Goal: Task Accomplishment & Management: Use online tool/utility

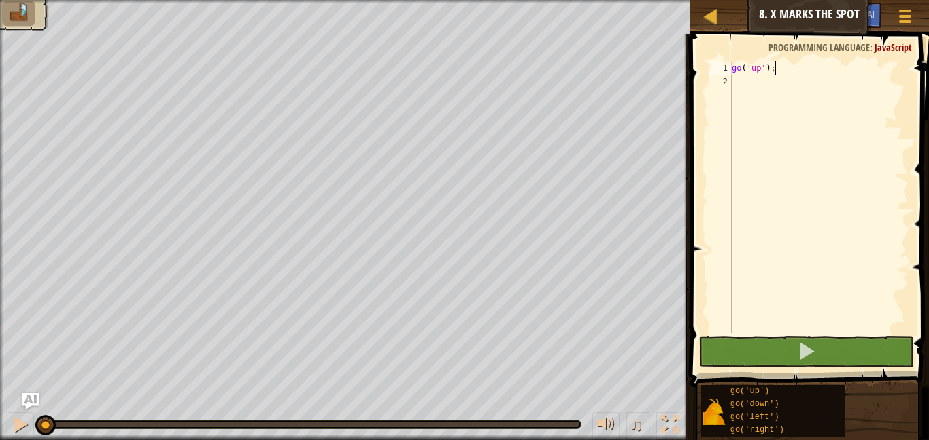
click at [823, 47] on span "Programming language" at bounding box center [818, 47] width 101 height 13
click at [732, 88] on div "go ( 'up' ) ;" at bounding box center [818, 210] width 179 height 299
click at [846, 24] on button "Ask AI" at bounding box center [862, 15] width 37 height 25
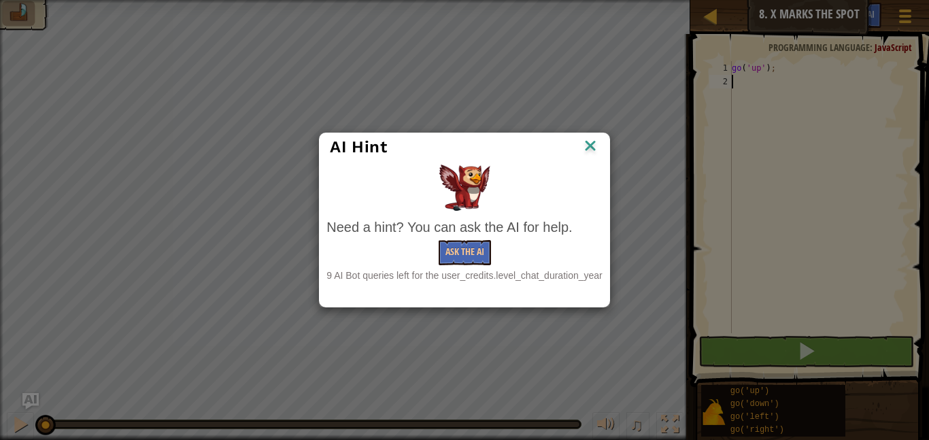
click at [598, 166] on div at bounding box center [463, 188] width 275 height 46
click at [594, 145] on img at bounding box center [590, 147] width 18 height 20
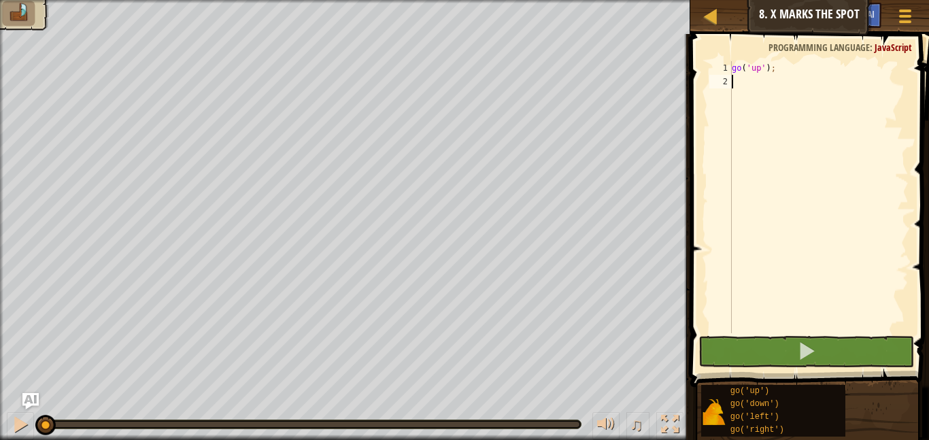
type textarea "h"
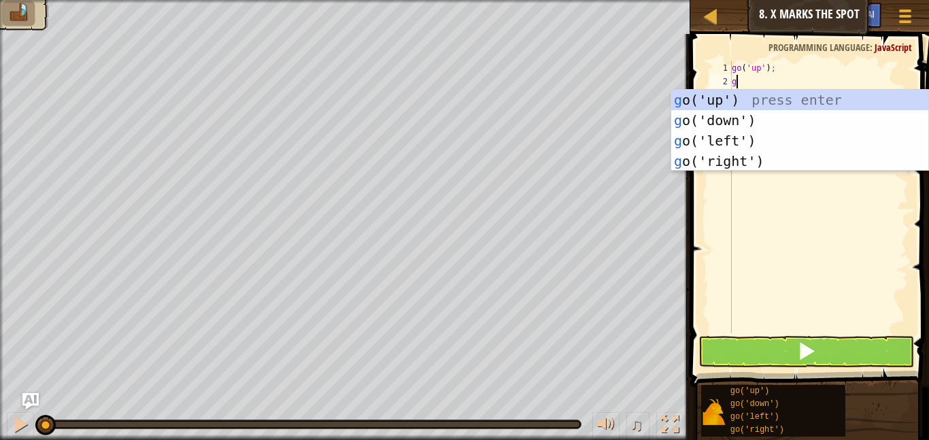
type textarea "go"
click at [736, 105] on div "go ('up') press enter go ('down') press enter go ('left') press enter go ('righ…" at bounding box center [799, 151] width 257 height 122
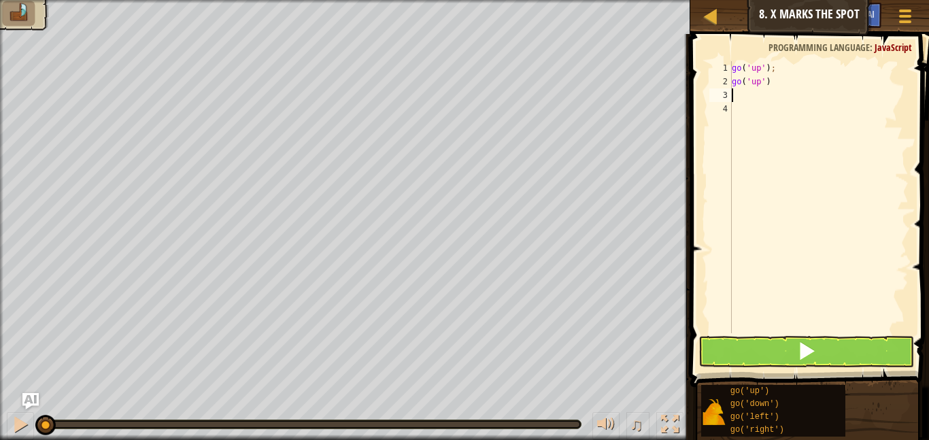
scroll to position [6, 0]
click at [772, 86] on div "go ( 'up' ) ; go ( 'up' )" at bounding box center [818, 210] width 179 height 299
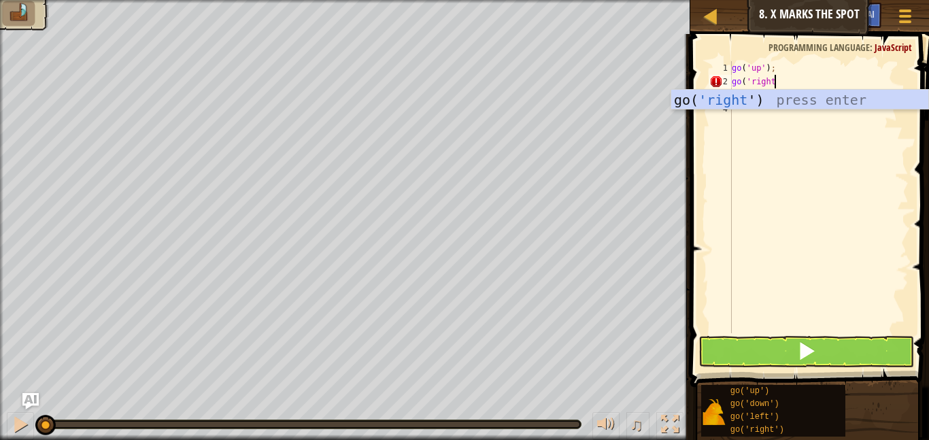
scroll to position [6, 6]
click at [789, 343] on button at bounding box center [806, 351] width 216 height 31
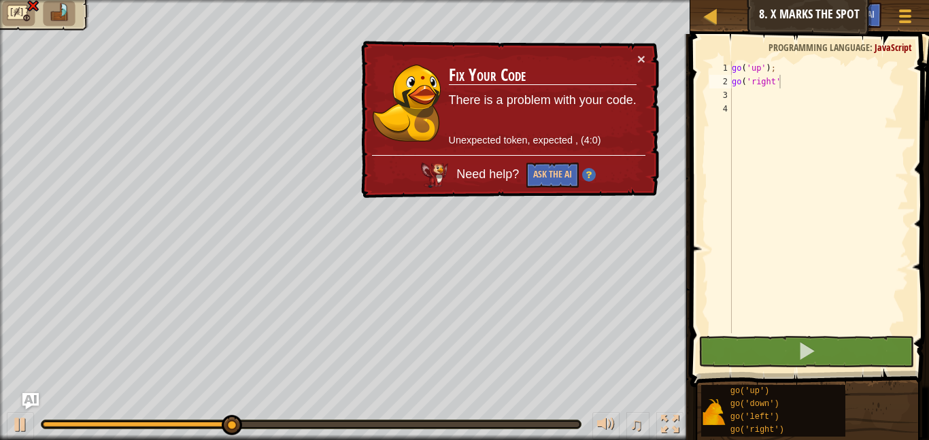
click at [646, 57] on div "× Fix Your Code There is a problem with your code. Unexpected token, expected ,…" at bounding box center [508, 120] width 301 height 158
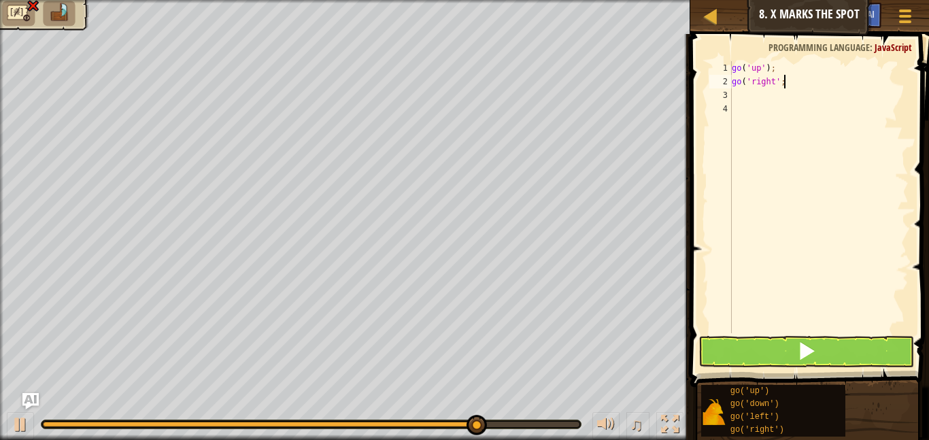
scroll to position [6, 7]
click at [771, 347] on button at bounding box center [806, 351] width 216 height 31
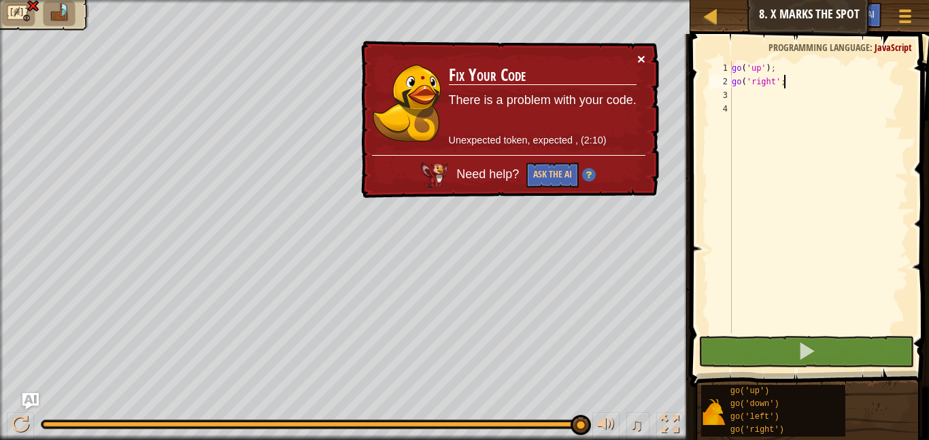
click at [643, 58] on button "×" at bounding box center [641, 59] width 8 height 14
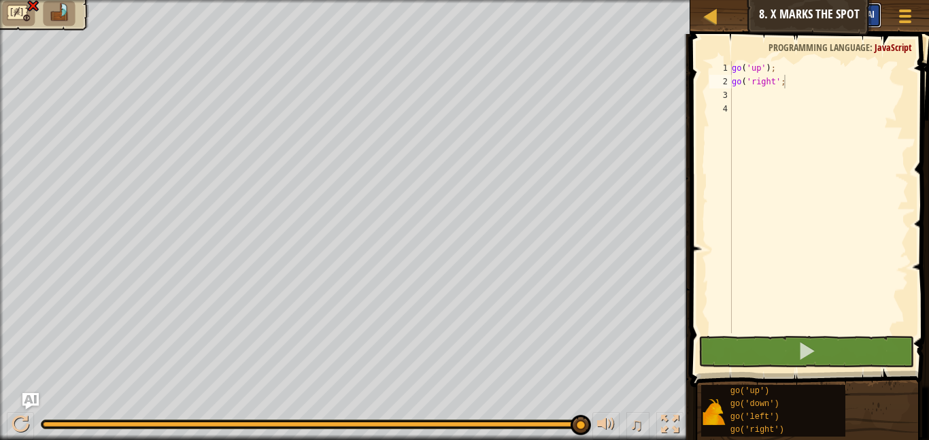
click at [865, 10] on span "Ask AI" at bounding box center [862, 13] width 23 height 13
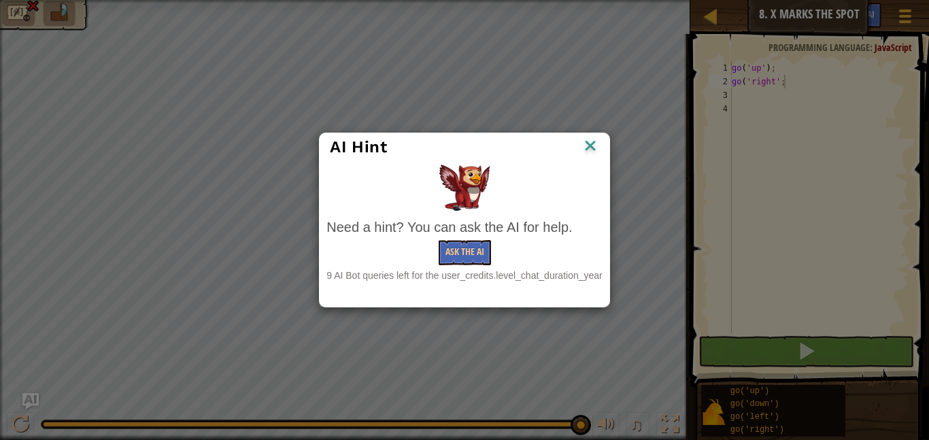
click at [590, 146] on img at bounding box center [590, 147] width 18 height 20
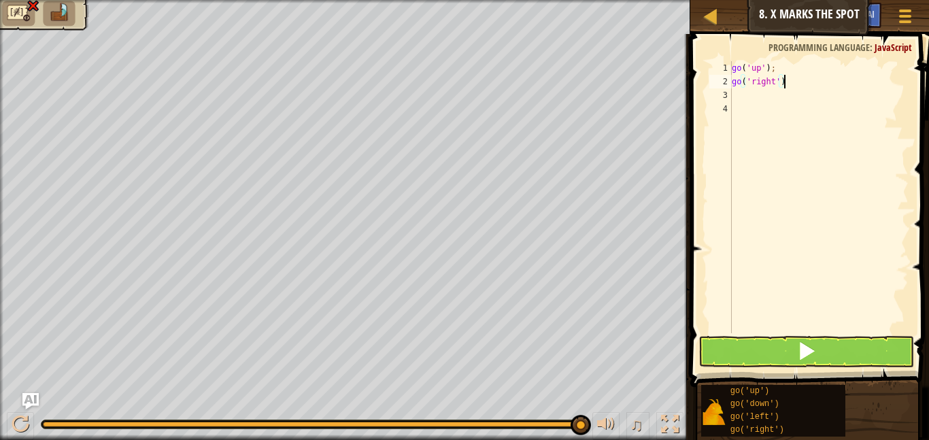
scroll to position [6, 7]
type textarea "go('right');"
click at [756, 356] on button at bounding box center [806, 351] width 216 height 31
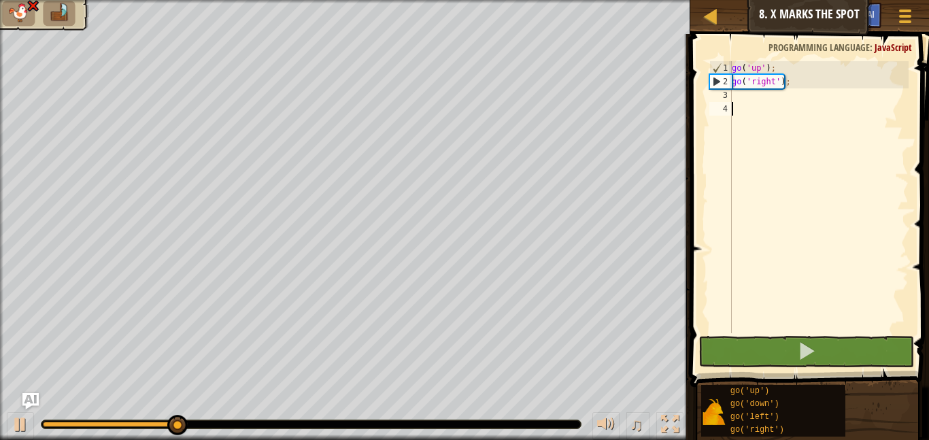
click at [747, 110] on div "go ( 'up' ) ; go ( 'right' ) ;" at bounding box center [818, 210] width 179 height 299
click at [737, 102] on div "go ( 'up' ) ; go ( 'right' ) ;" at bounding box center [818, 210] width 179 height 299
click at [737, 97] on div "go ( 'up' ) ; go ( 'right' ) ;" at bounding box center [818, 210] width 179 height 299
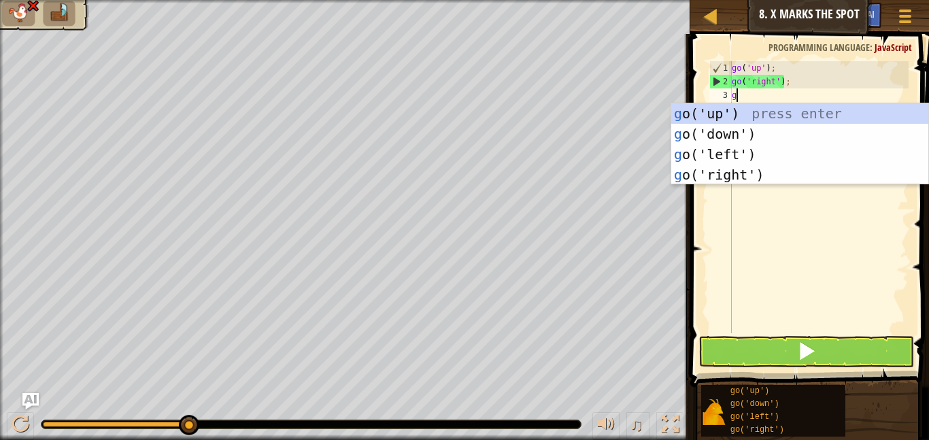
scroll to position [6, 1]
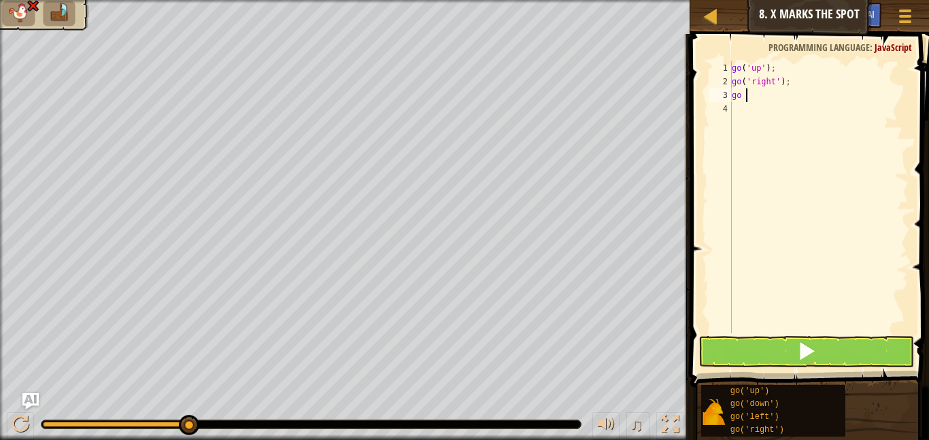
type textarea "go u"
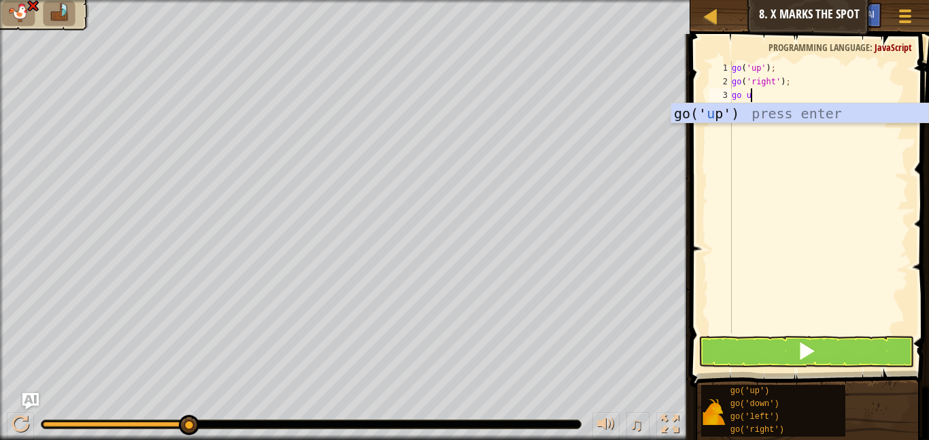
scroll to position [6, 2]
click at [726, 110] on div "go(' u p') press enter" at bounding box center [799, 133] width 257 height 61
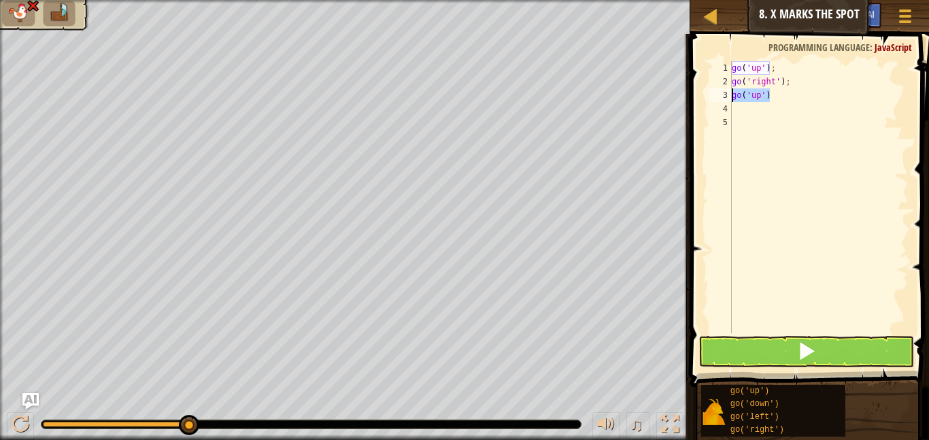
drag, startPoint x: 774, startPoint y: 99, endPoint x: 704, endPoint y: 91, distance: 70.4
click at [704, 91] on div "1 2 3 4 5 go ( 'up' ) ; go ( 'right' ) ; go ( 'up' ) הההההההההההההההההההההההההה…" at bounding box center [807, 237] width 243 height 393
type textarea "go('up')"
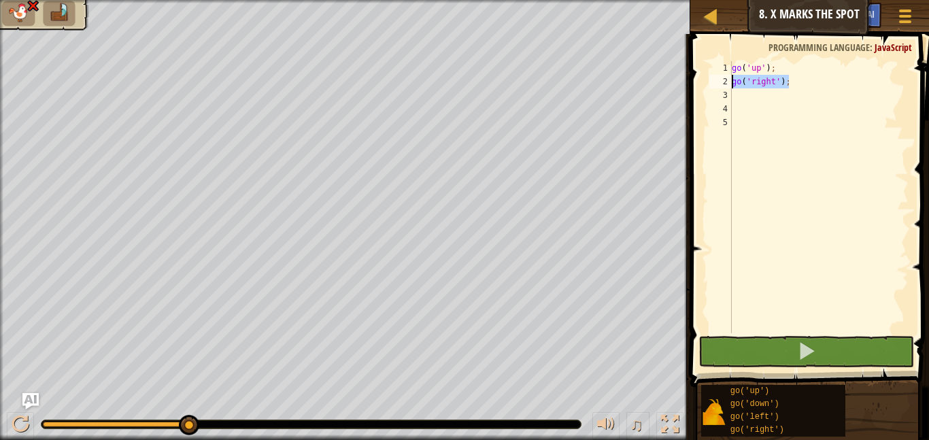
drag, startPoint x: 793, startPoint y: 84, endPoint x: 722, endPoint y: 79, distance: 71.6
click at [722, 79] on div "1 2 3 4 5 go ( 'up' ) ; go ( 'right' ) ; הההההההההההההההההההההההההההההההההההההה…" at bounding box center [807, 197] width 202 height 272
type textarea "go('right');"
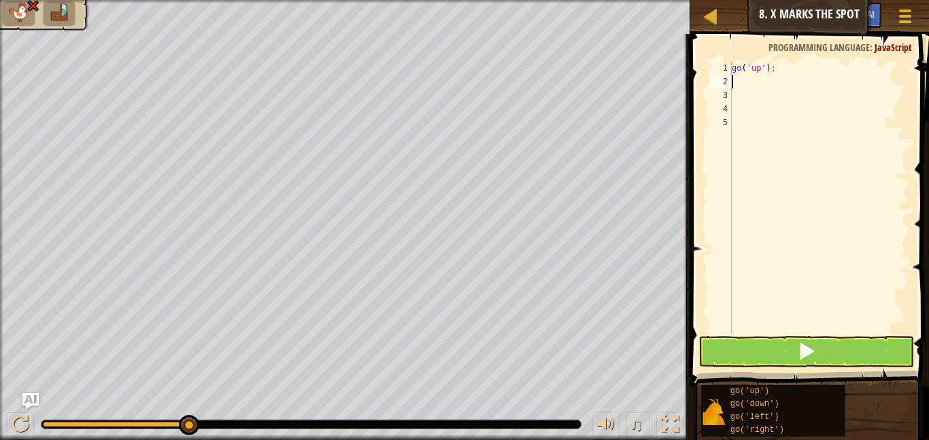
type textarea "go"
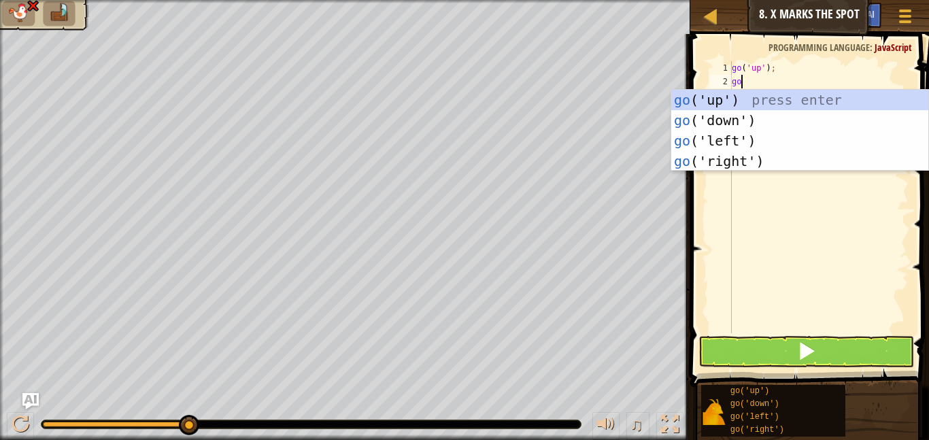
scroll to position [6, 1]
click at [833, 99] on div "go ('up') press enter go ('down') press enter go ('left') press enter go ('righ…" at bounding box center [799, 151] width 257 height 122
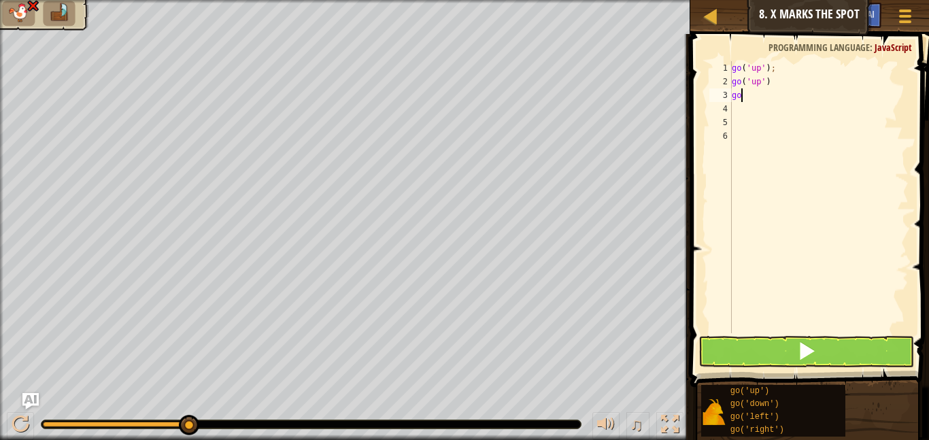
type textarea "g"
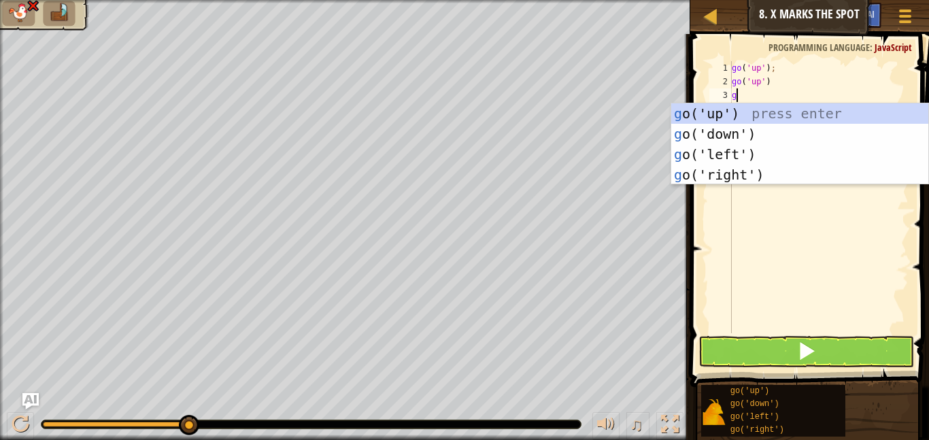
type textarea "go"
click at [751, 179] on div "go ('up') press enter go ('down') press enter go ('left') press enter go ('righ…" at bounding box center [799, 164] width 257 height 122
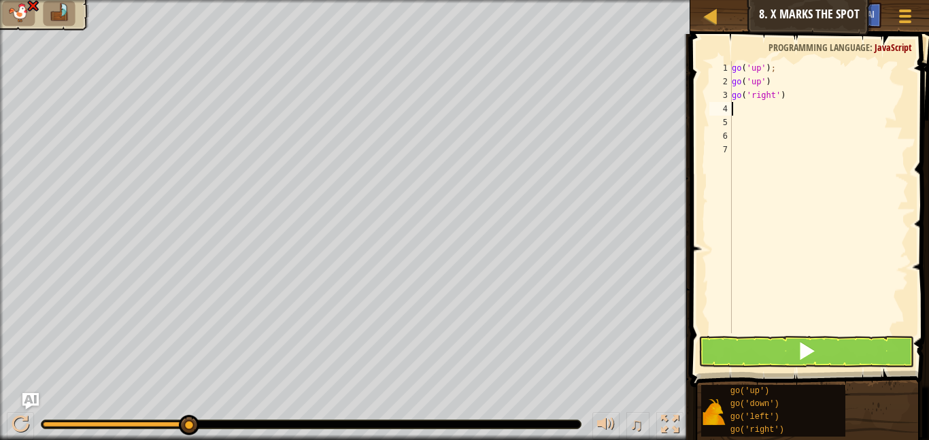
scroll to position [6, 0]
click at [776, 352] on button at bounding box center [806, 351] width 216 height 31
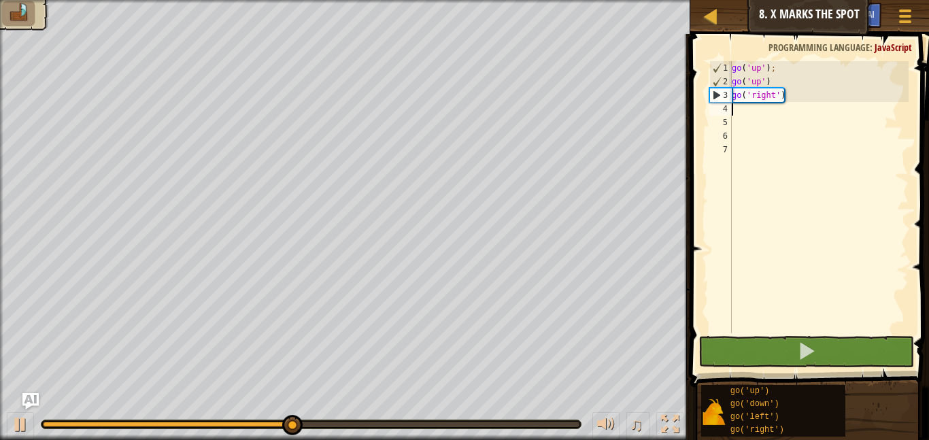
click at [734, 112] on div "go ( 'up' ) ; go ( 'up' ) go ( 'right' )" at bounding box center [818, 210] width 179 height 299
type textarea "go"
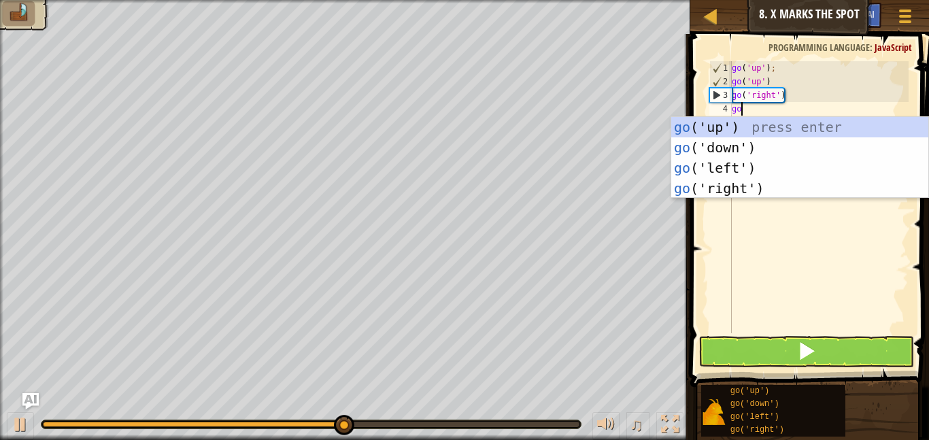
scroll to position [6, 1]
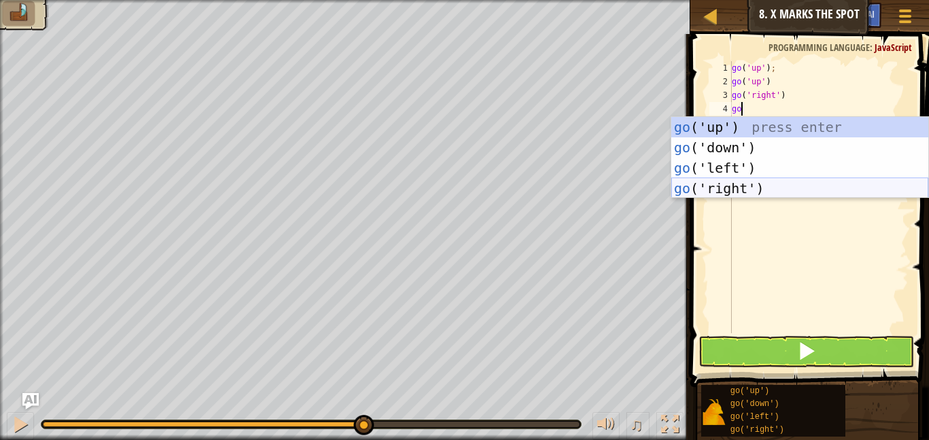
click at [765, 192] on div "go ('up') press enter go ('down') press enter go ('left') press enter go ('righ…" at bounding box center [799, 178] width 257 height 122
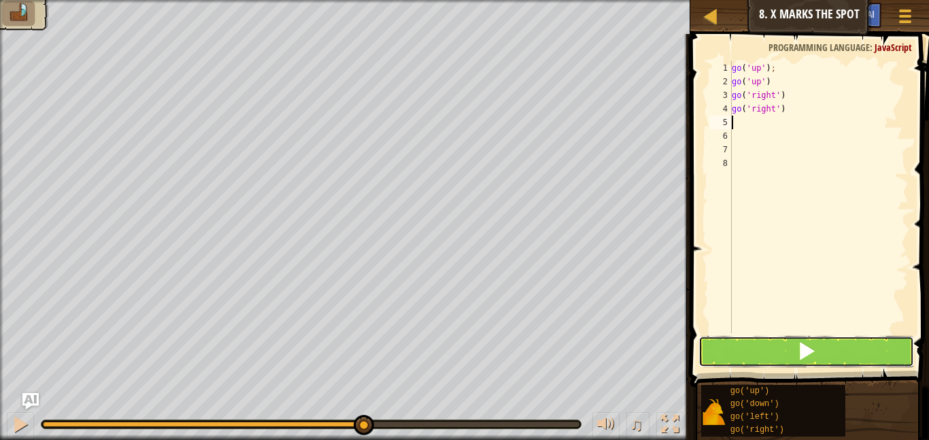
click at [771, 347] on button at bounding box center [806, 351] width 216 height 31
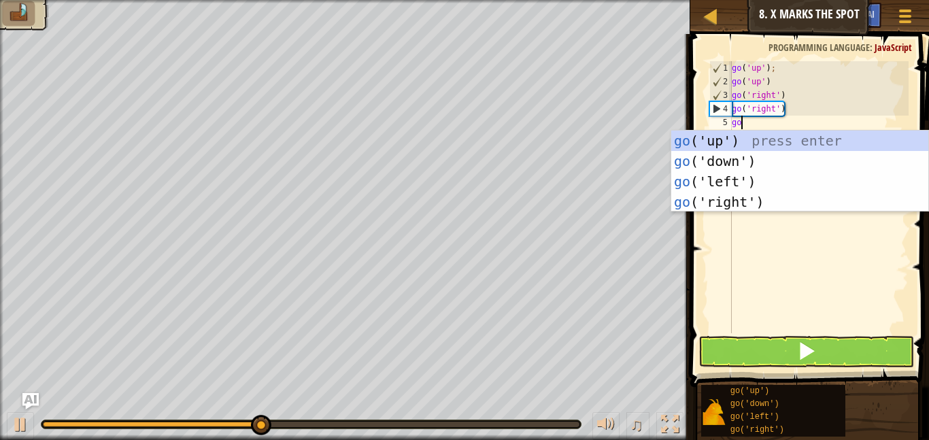
scroll to position [6, 1]
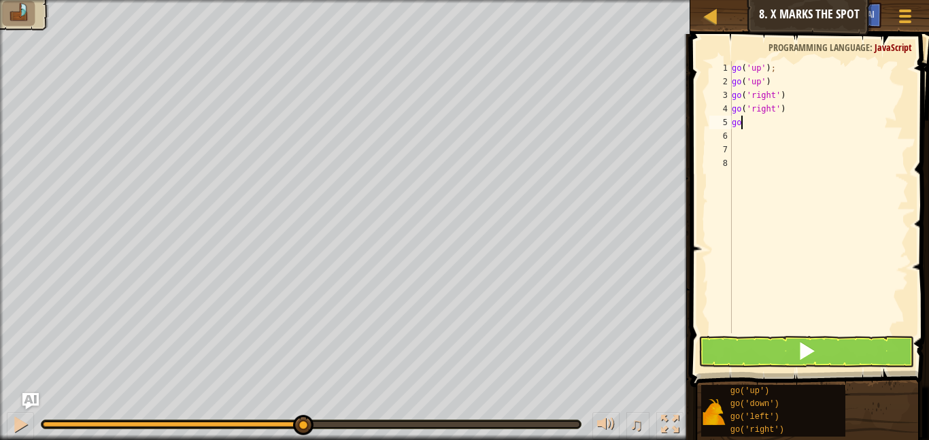
type textarea "g"
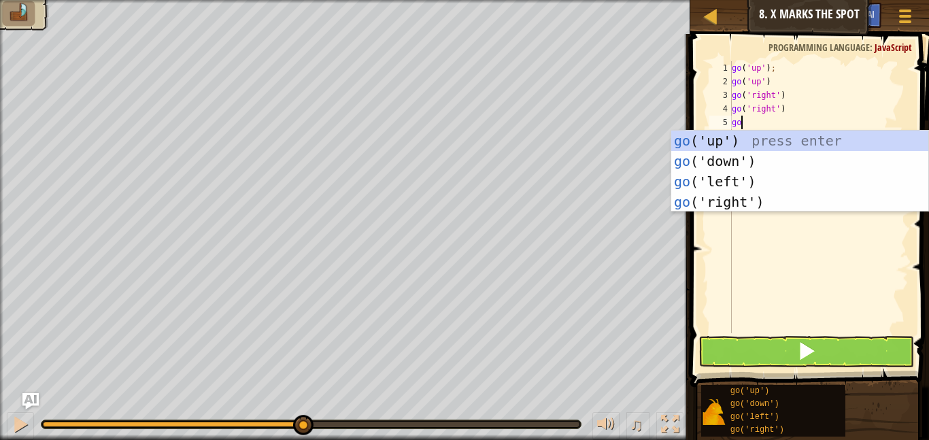
type textarea "go"
click at [700, 203] on div "go ('up') press enter go ('down') press enter go ('left') press enter go ('righ…" at bounding box center [799, 192] width 257 height 122
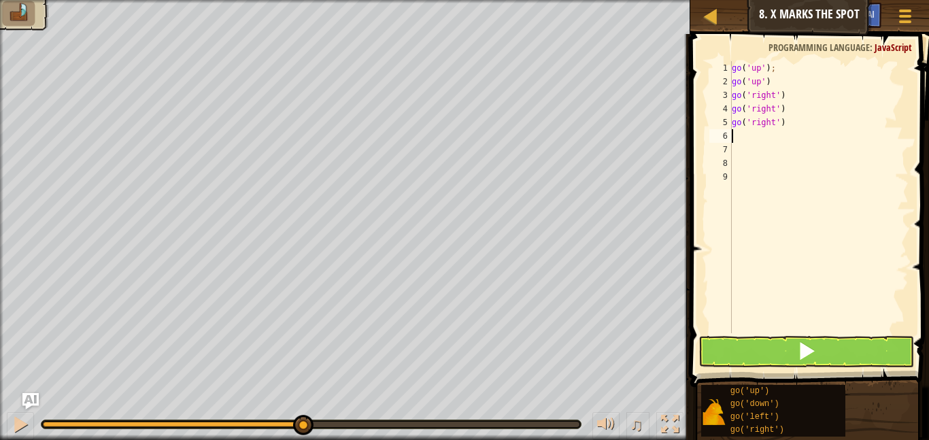
scroll to position [6, 0]
click at [734, 140] on div "go ( 'up' ) ; go ( 'up' ) go ( 'right' ) go ( 'right' ) go ( 'right' )" at bounding box center [818, 210] width 179 height 299
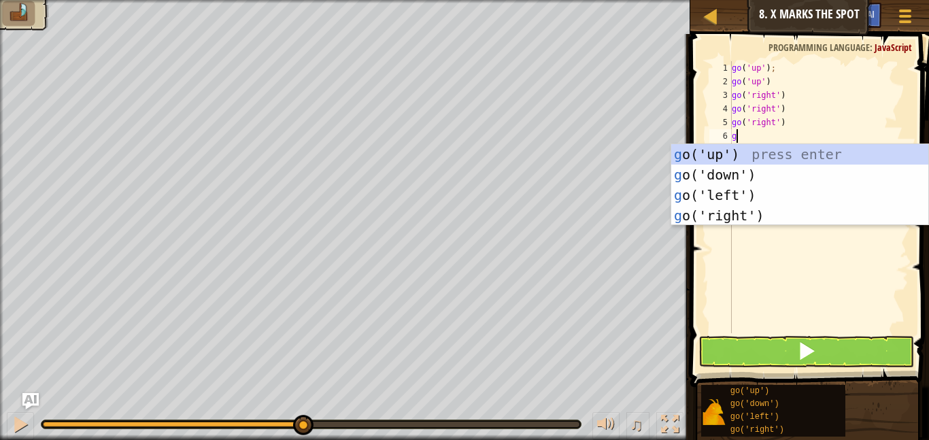
type textarea "go"
click at [736, 176] on div "go ('up') press enter go ('down') press enter go ('left') press enter go ('righ…" at bounding box center [799, 205] width 257 height 122
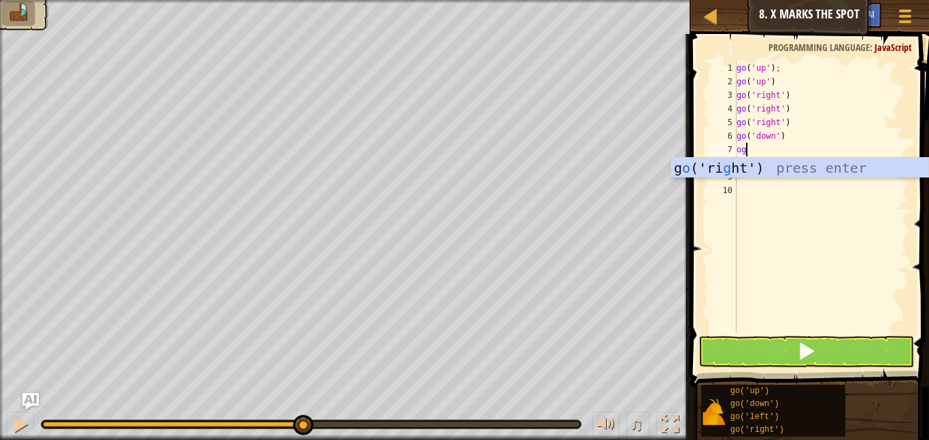
type textarea "o"
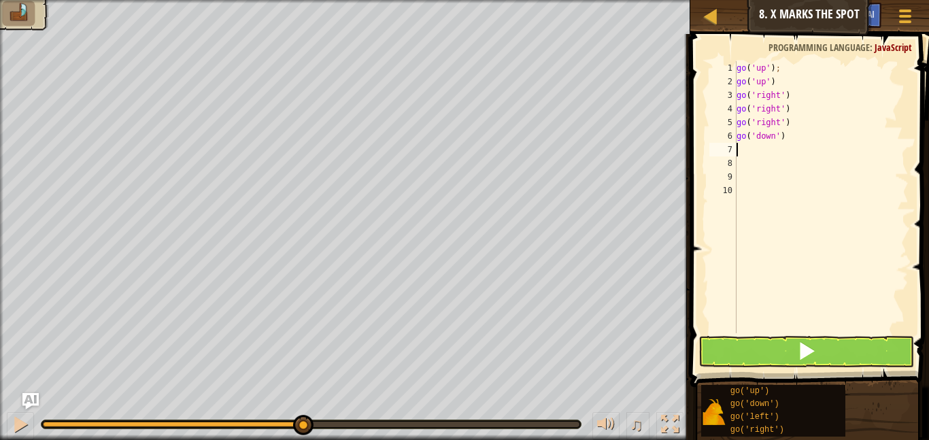
type textarea "go"
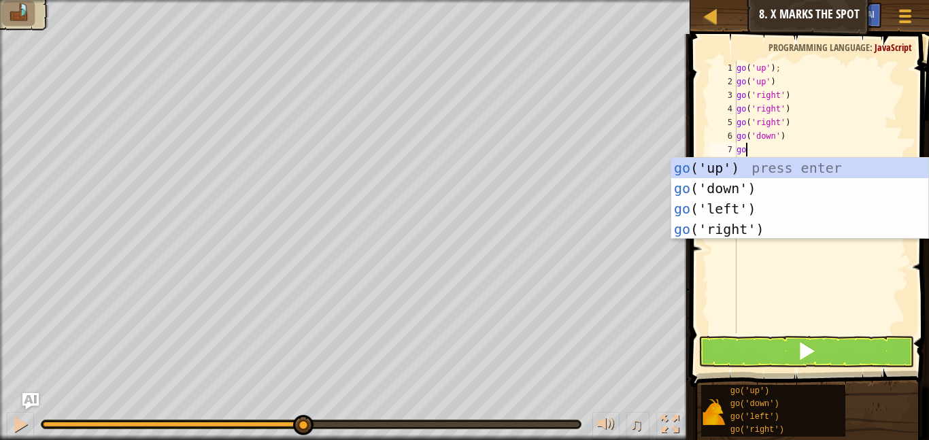
scroll to position [6, 1]
click at [730, 187] on div "go ('up') press enter go ('down') press enter go ('left') press enter go ('righ…" at bounding box center [799, 219] width 257 height 122
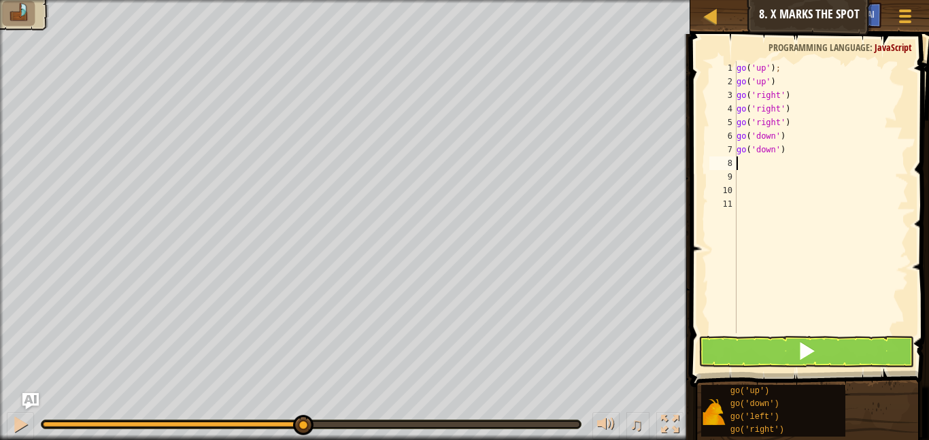
scroll to position [6, 0]
click at [760, 341] on button at bounding box center [806, 351] width 216 height 31
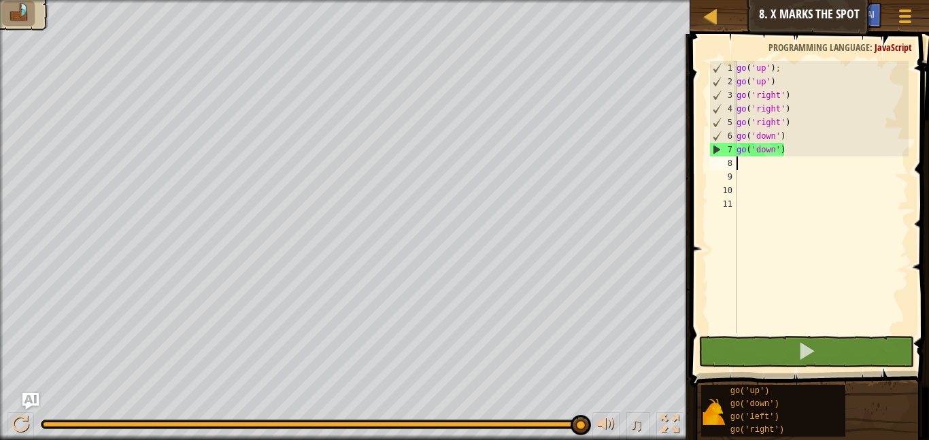
type textarea "go"
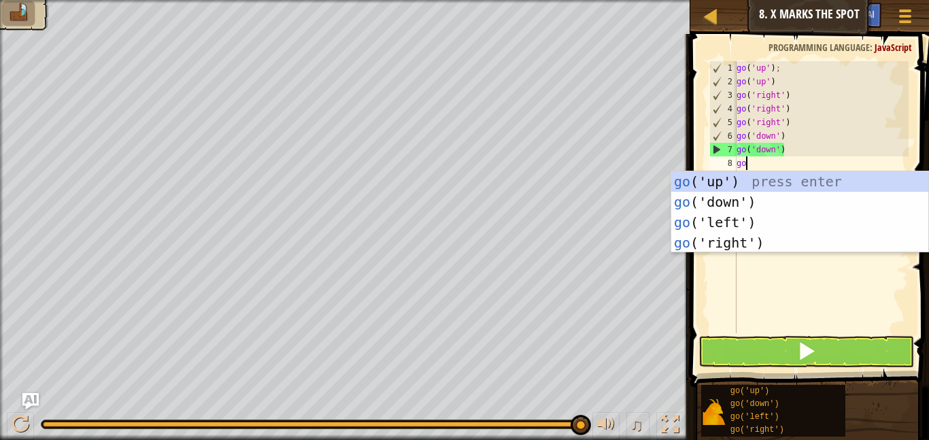
scroll to position [6, 1]
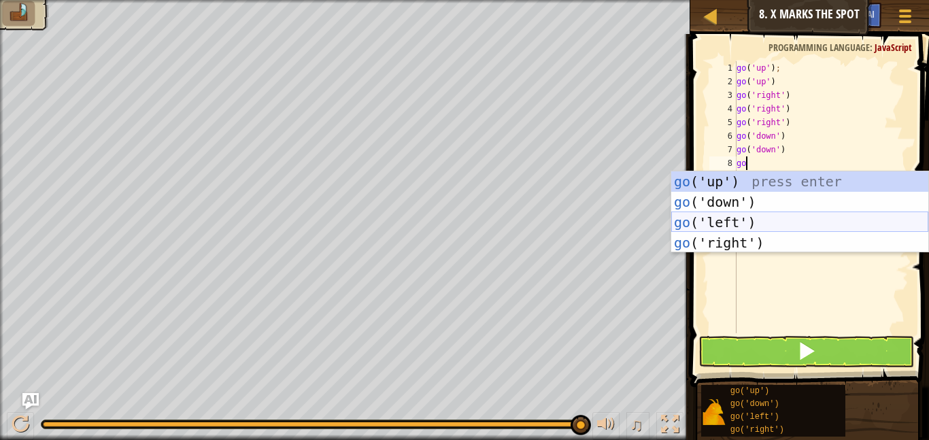
click at [708, 230] on div "go ('up') press enter go ('down') press enter go ('left') press enter go ('righ…" at bounding box center [799, 232] width 257 height 122
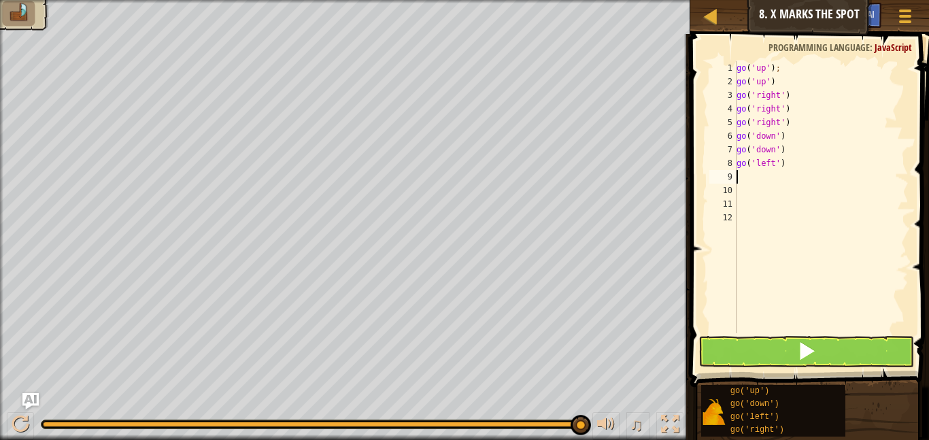
scroll to position [6, 0]
click at [760, 343] on button at bounding box center [806, 351] width 216 height 31
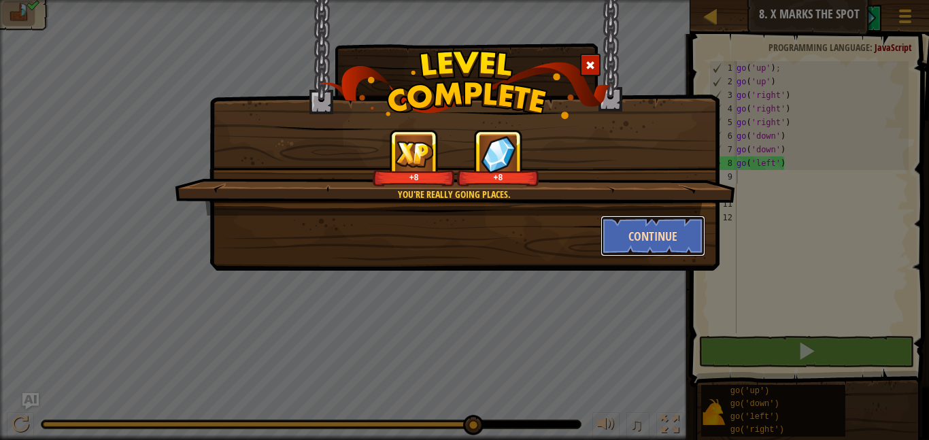
click at [613, 230] on button "Continue" at bounding box center [652, 236] width 105 height 41
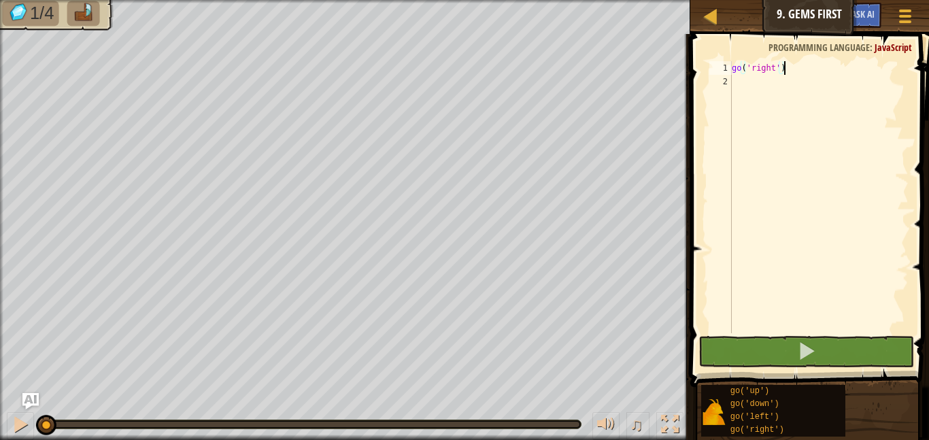
click at [754, 82] on div "go ( 'right' )" at bounding box center [818, 210] width 179 height 299
type textarea "o"
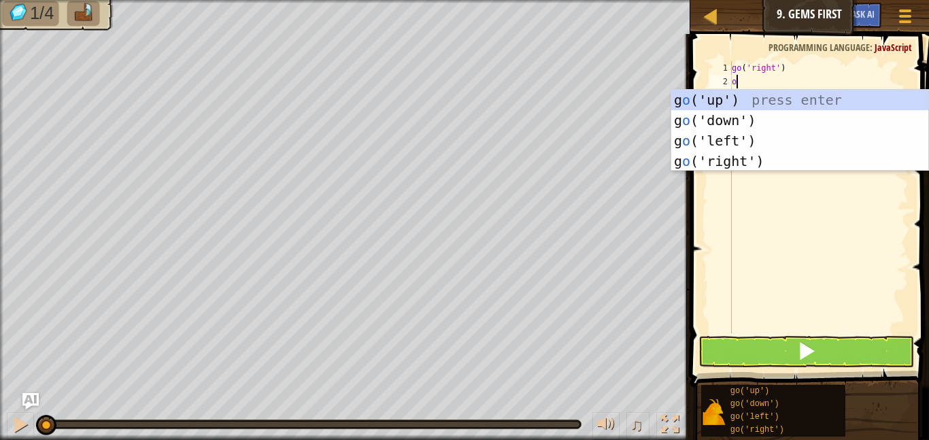
scroll to position [6, 0]
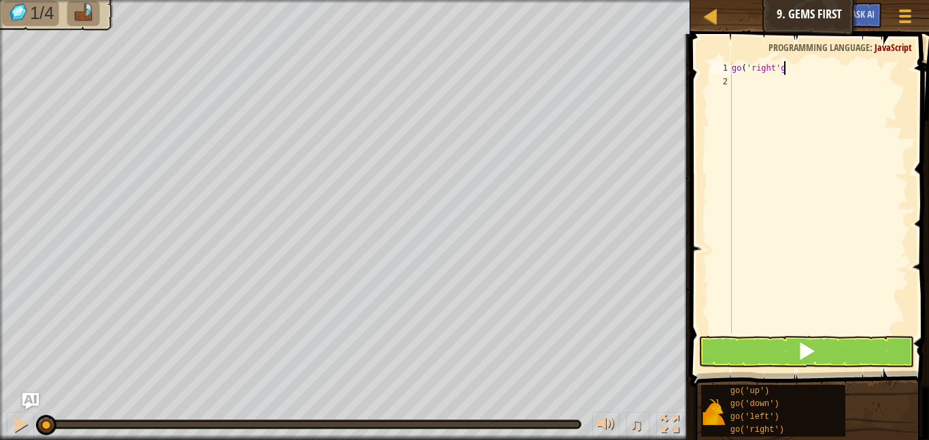
type textarea "go('right'"
click at [751, 86] on div "go ( 'right'" at bounding box center [818, 210] width 179 height 299
type textarea "go straight"
